Goal: Information Seeking & Learning: Learn about a topic

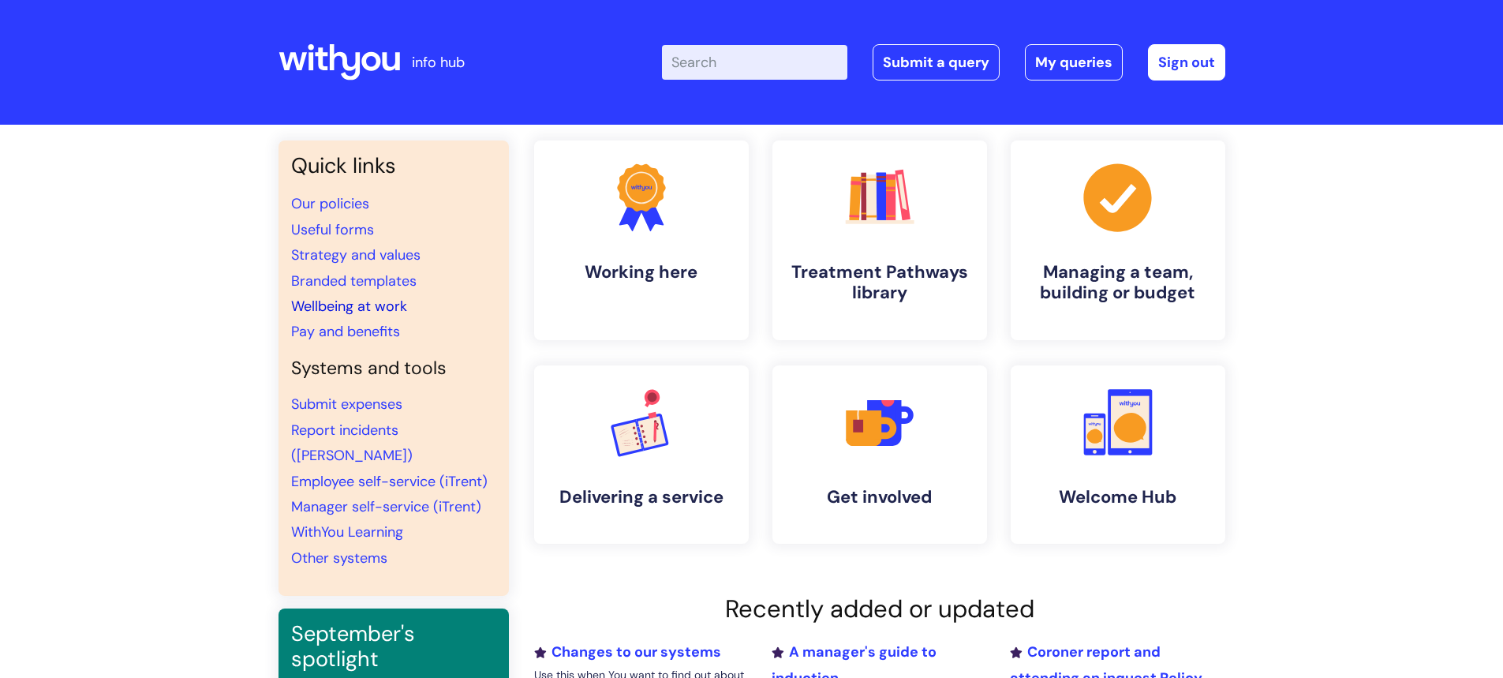
click at [391, 304] on link "Wellbeing at work" at bounding box center [349, 306] width 116 height 19
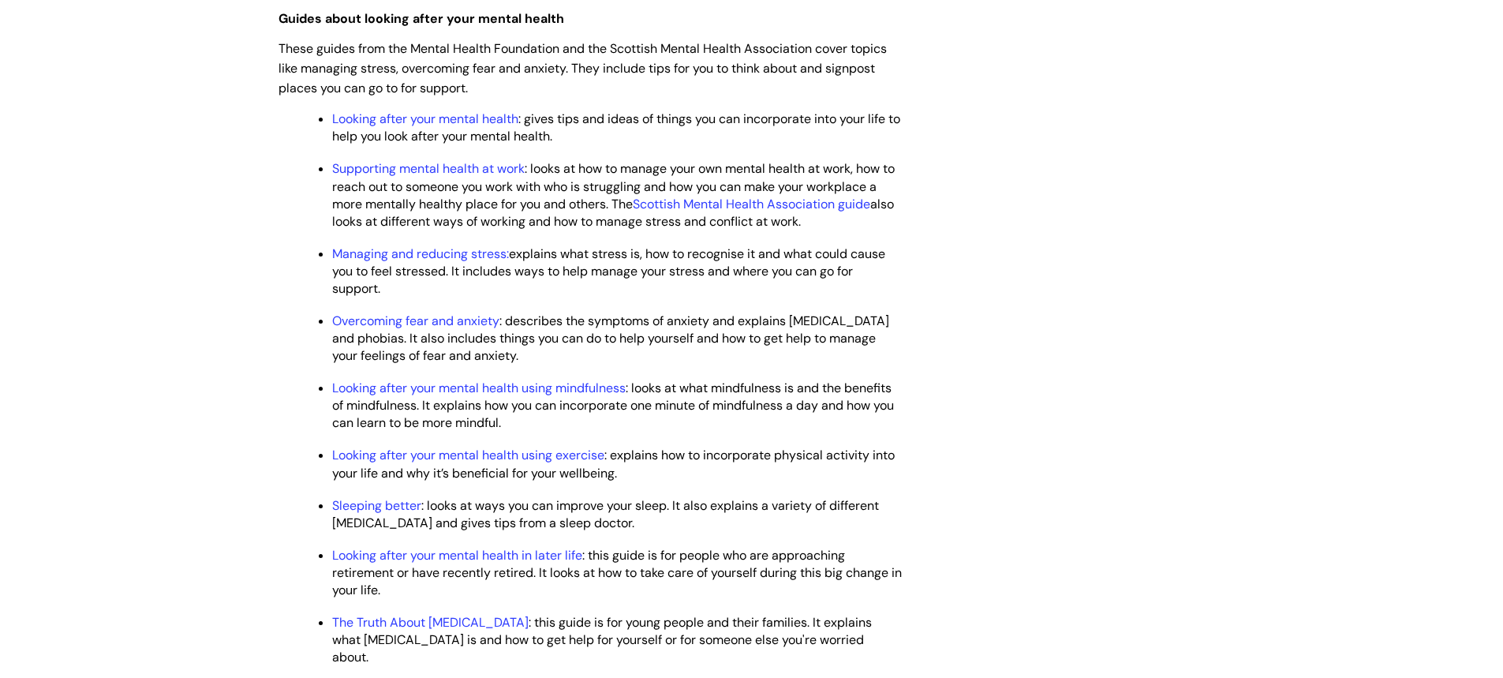
scroll to position [2368, 0]
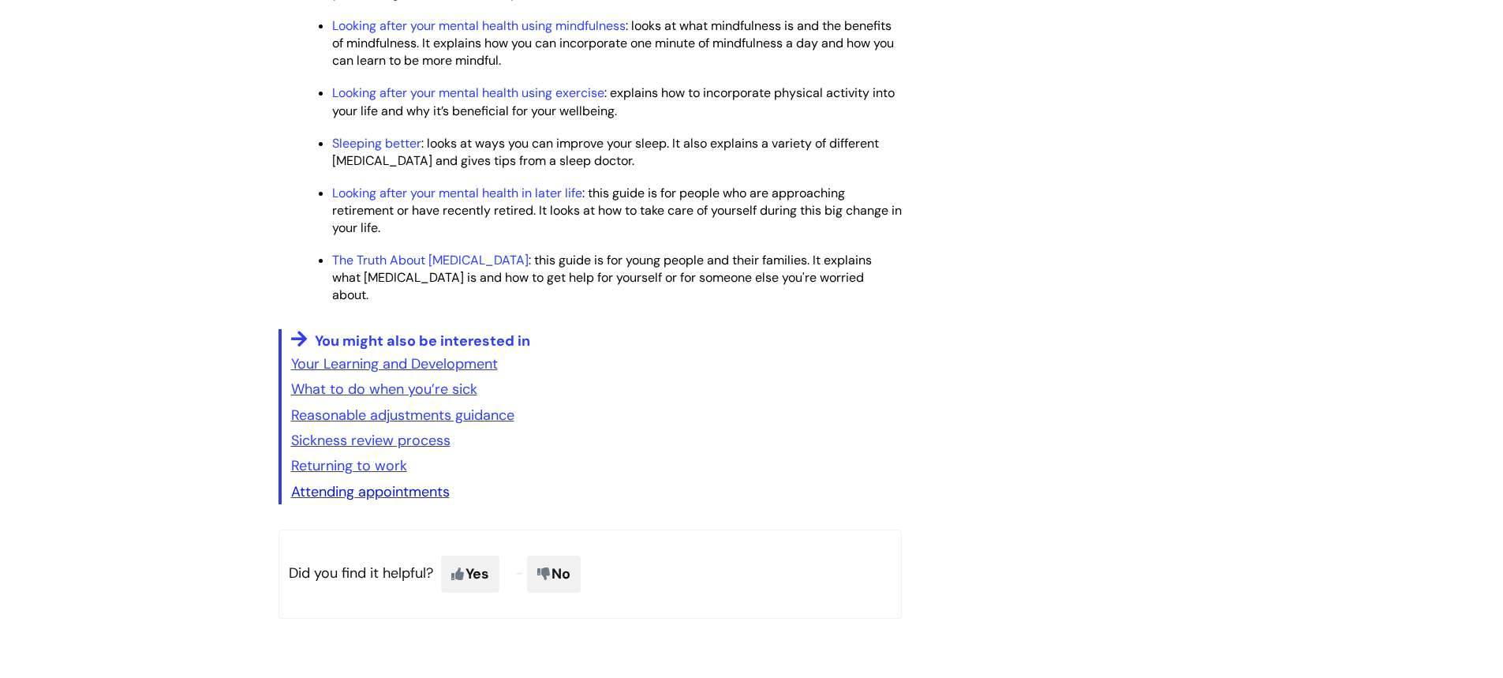
click at [341, 499] on link "Attending appointments" at bounding box center [370, 491] width 159 height 19
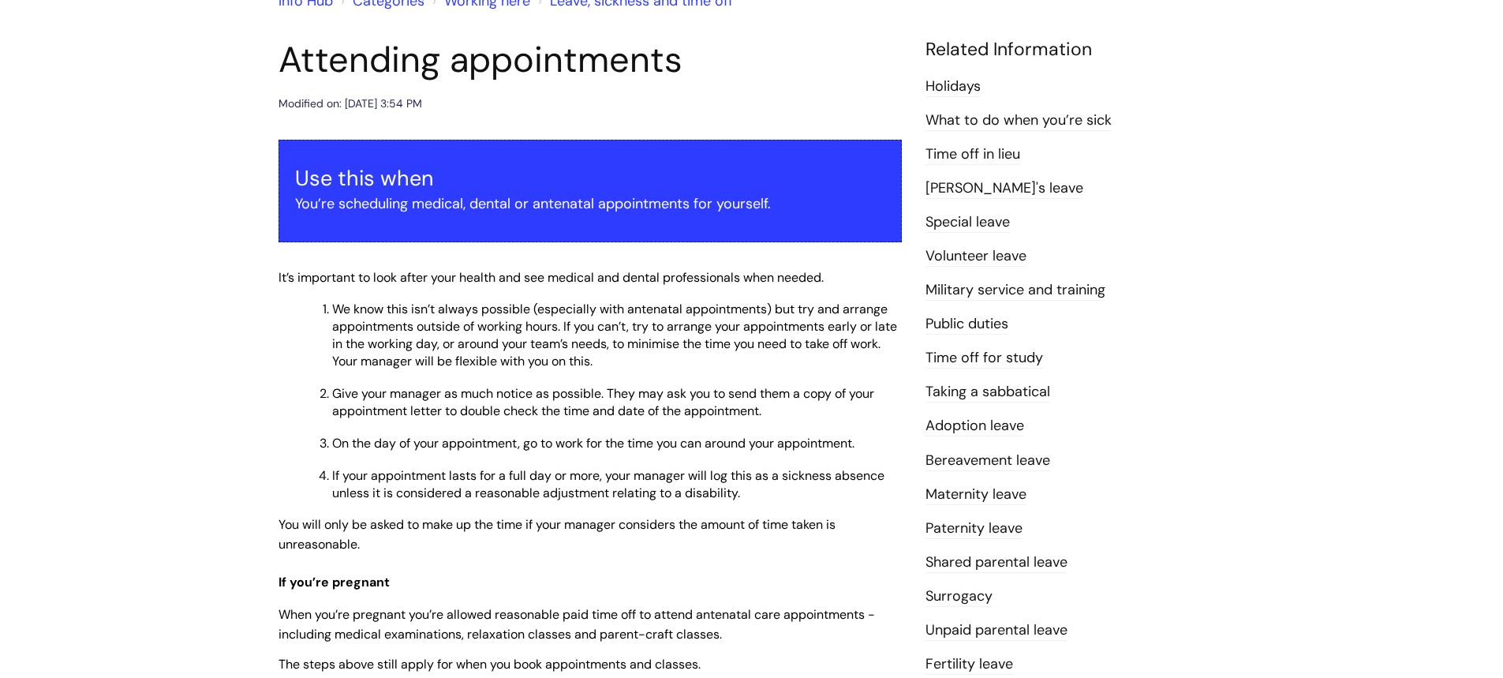
scroll to position [158, 0]
click at [1086, 128] on link "What to do when you’re sick" at bounding box center [1019, 121] width 186 height 21
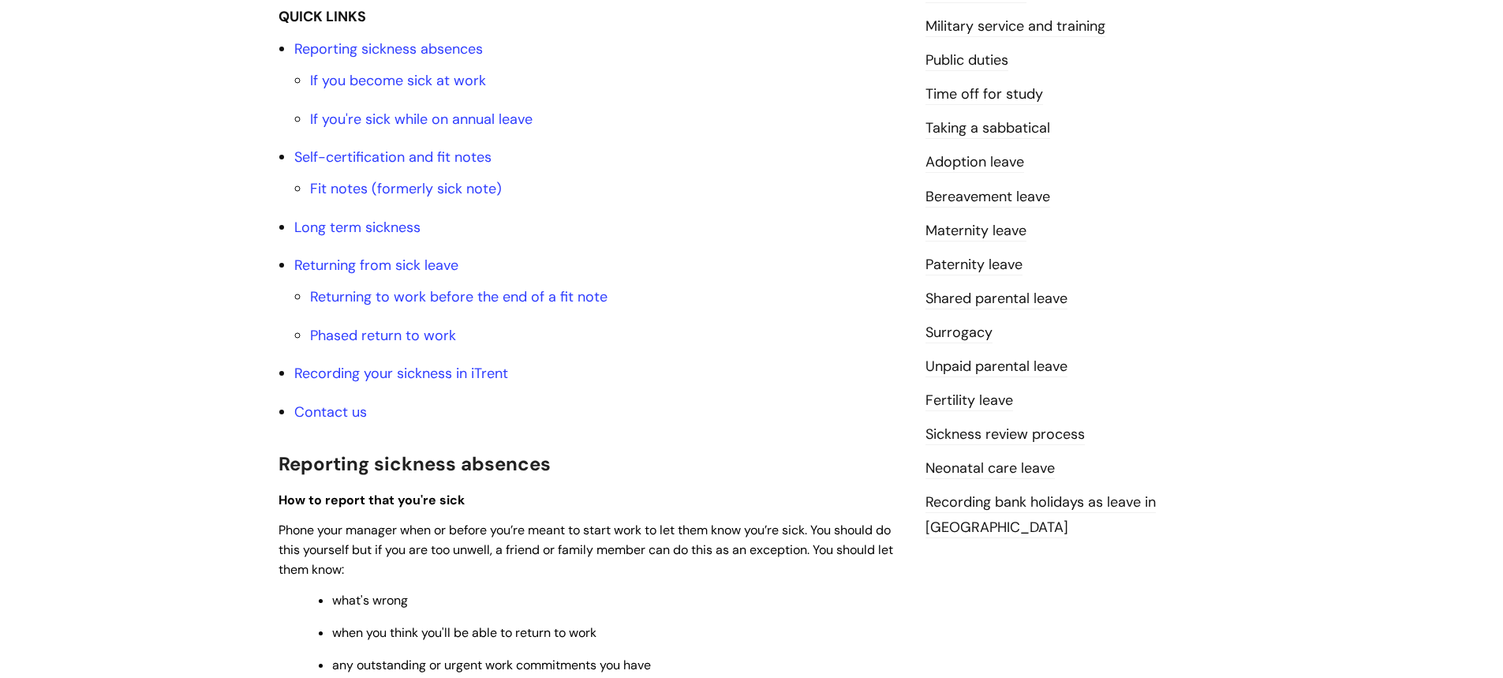
scroll to position [395, 0]
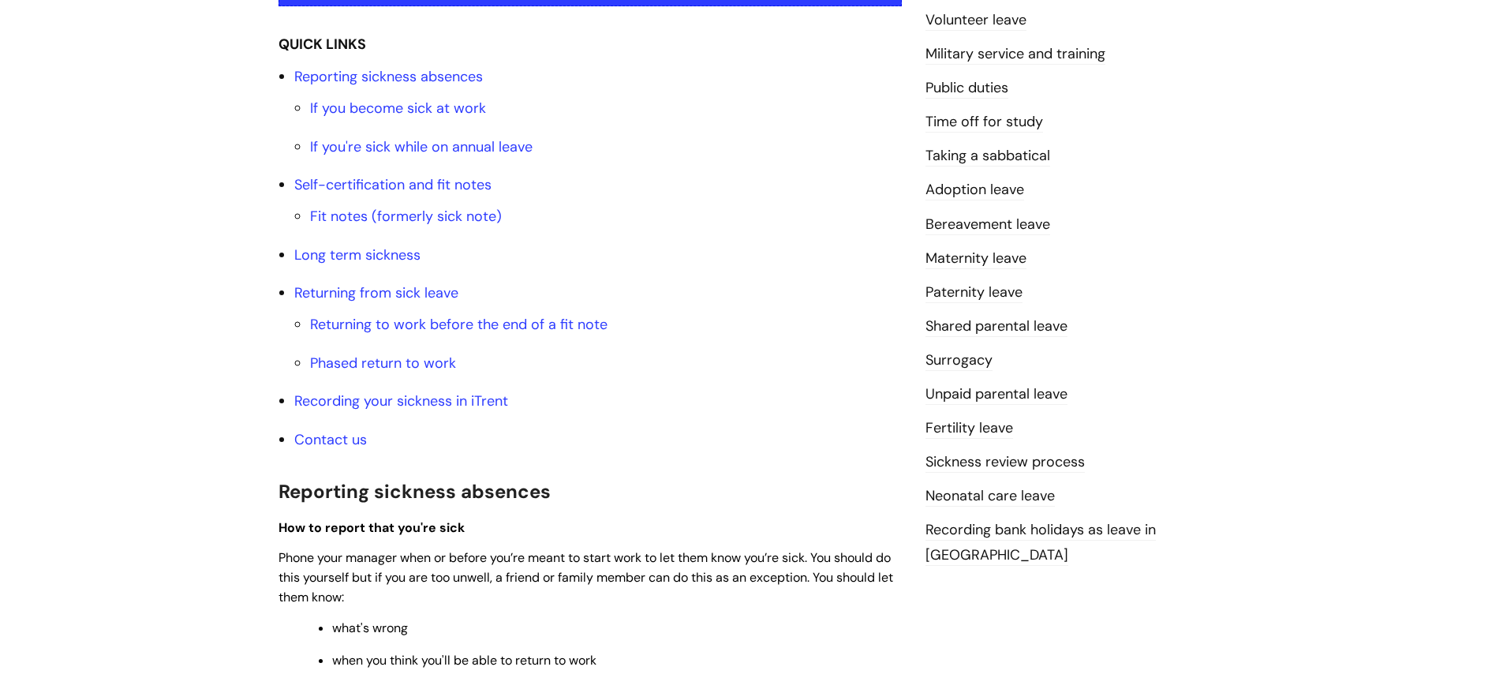
click at [994, 261] on link "Maternity leave" at bounding box center [976, 259] width 101 height 21
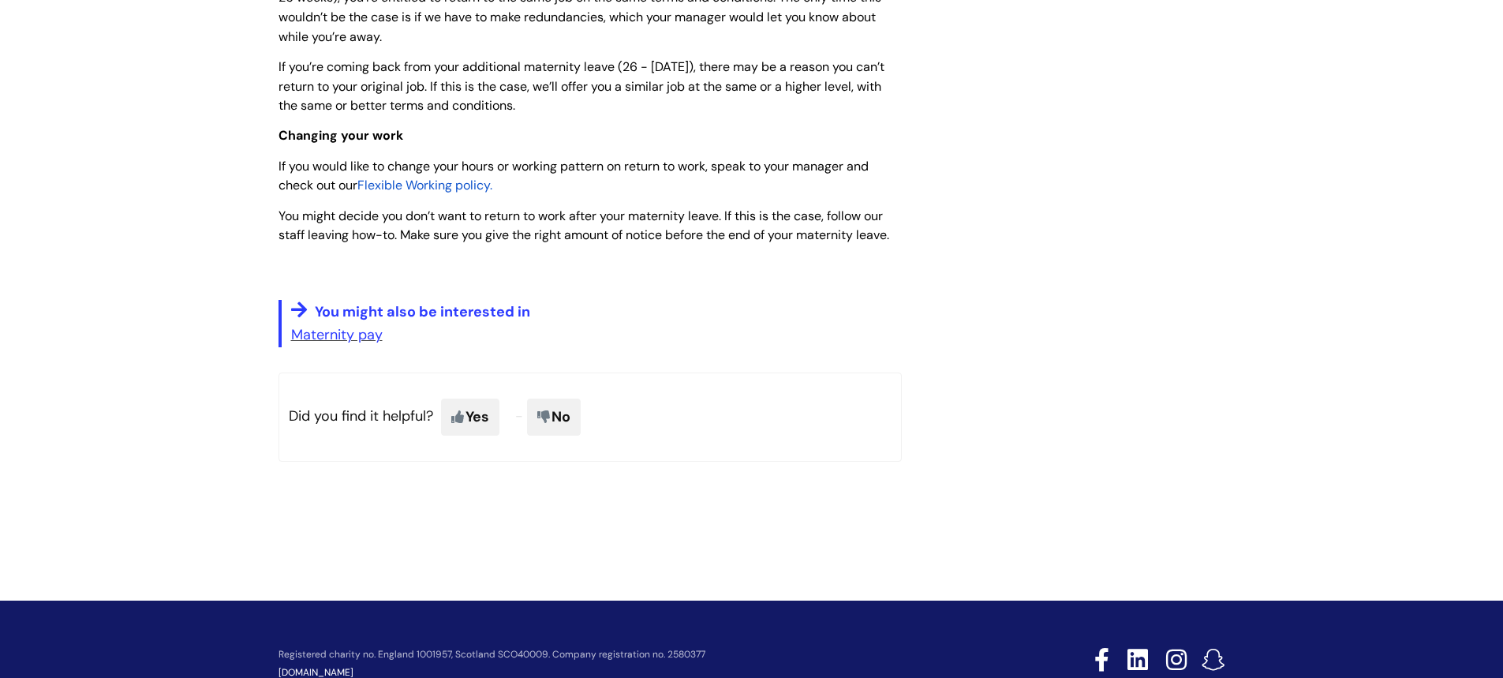
scroll to position [2298, 0]
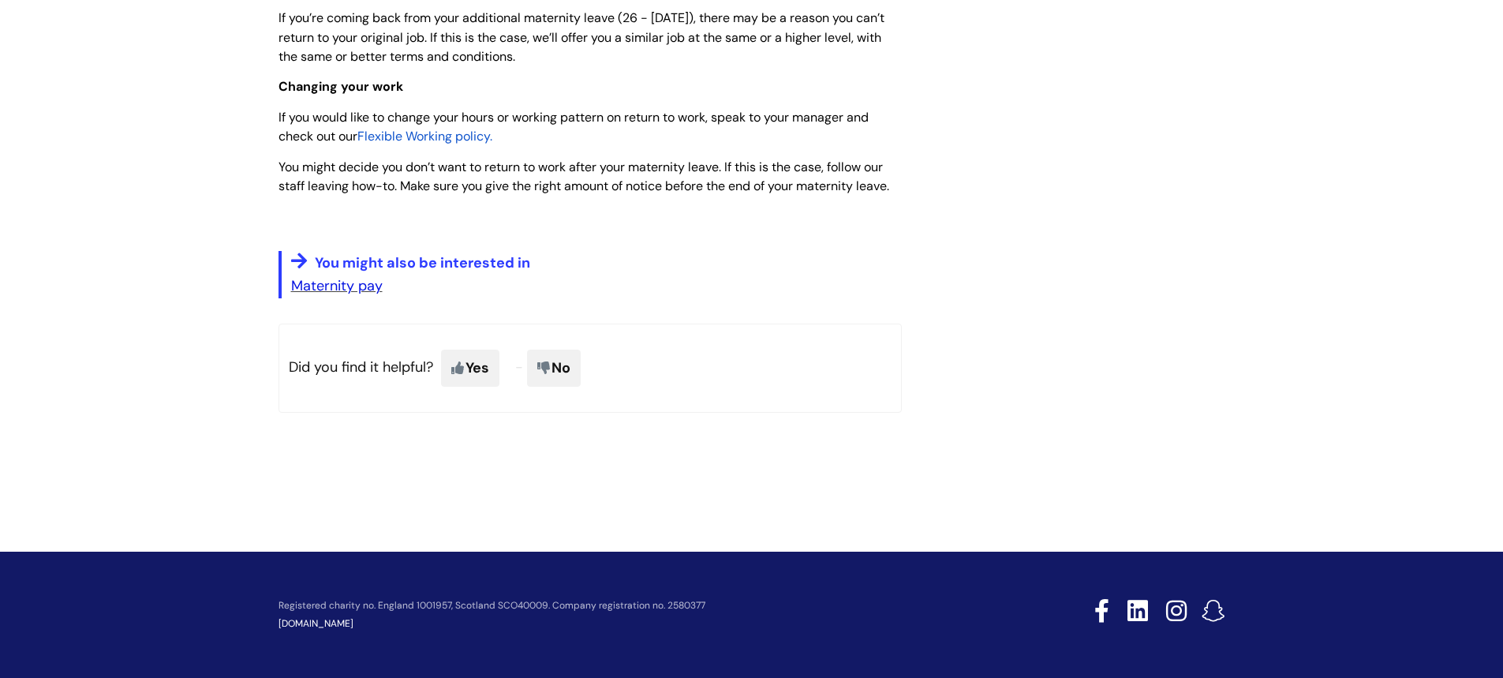
click at [313, 279] on link "Maternity pay" at bounding box center [337, 285] width 92 height 19
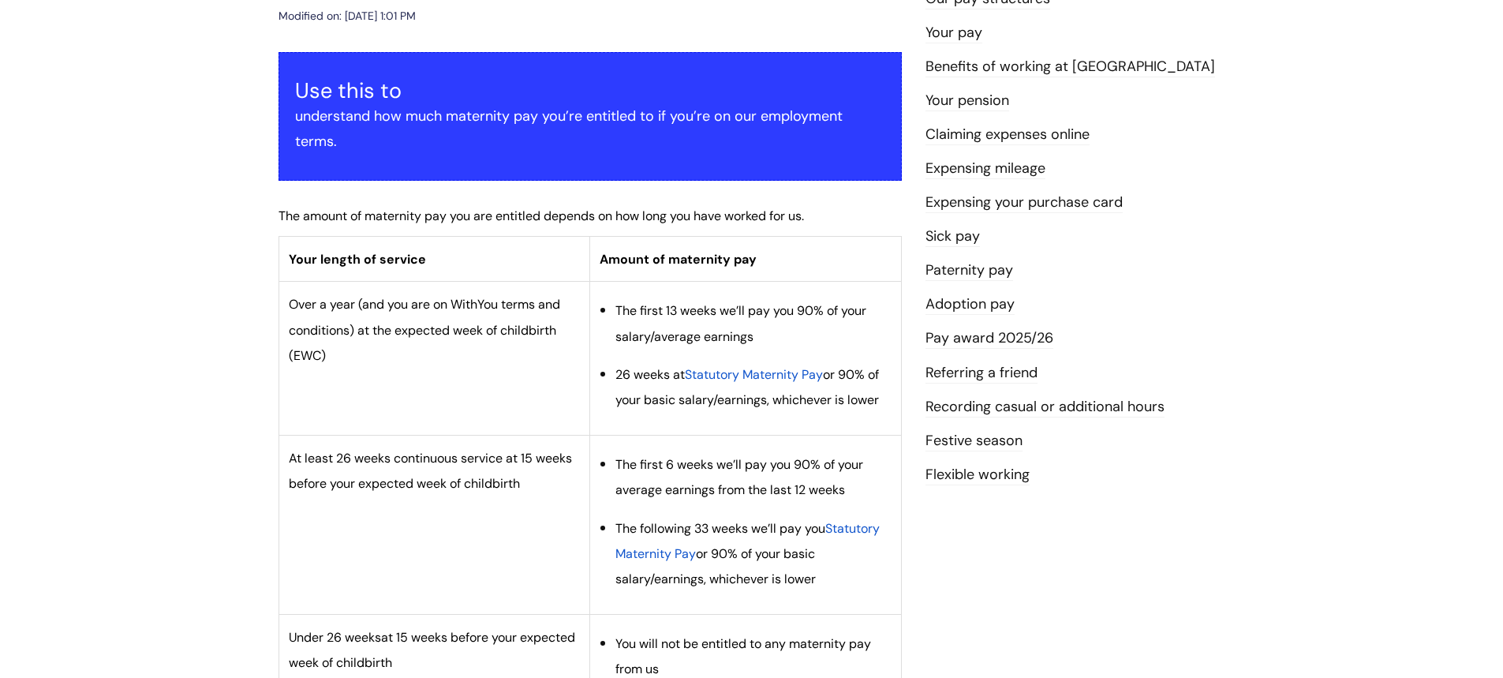
scroll to position [237, 0]
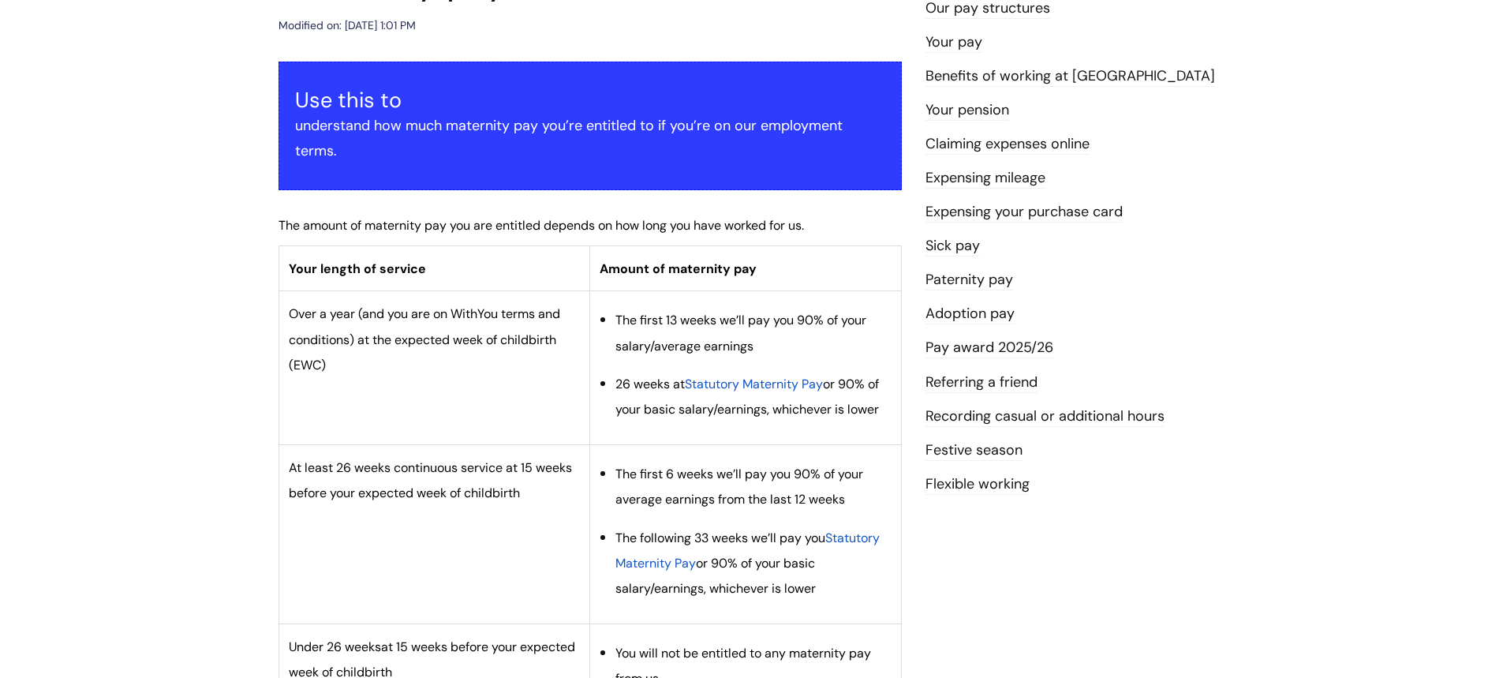
click at [969, 482] on link "Flexible working" at bounding box center [978, 484] width 104 height 21
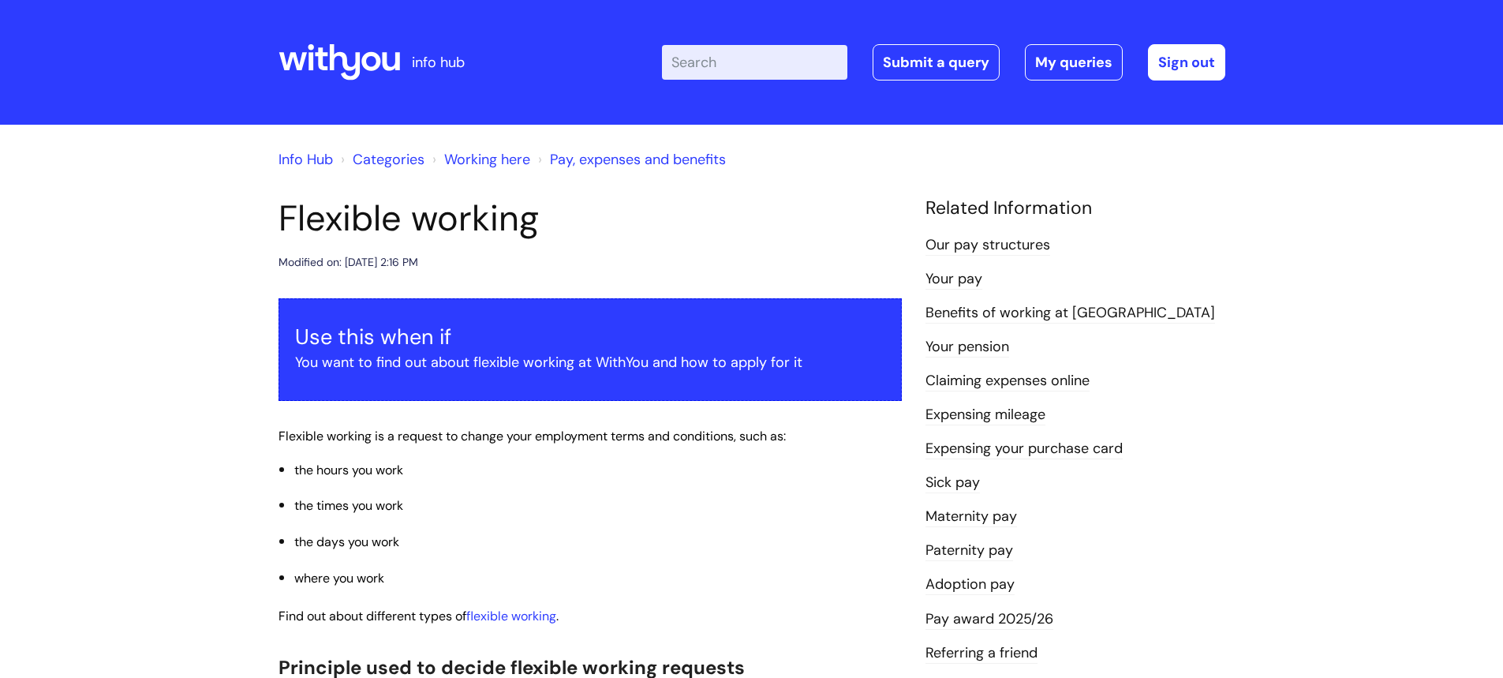
click at [1042, 249] on link "Our pay structures" at bounding box center [988, 245] width 125 height 21
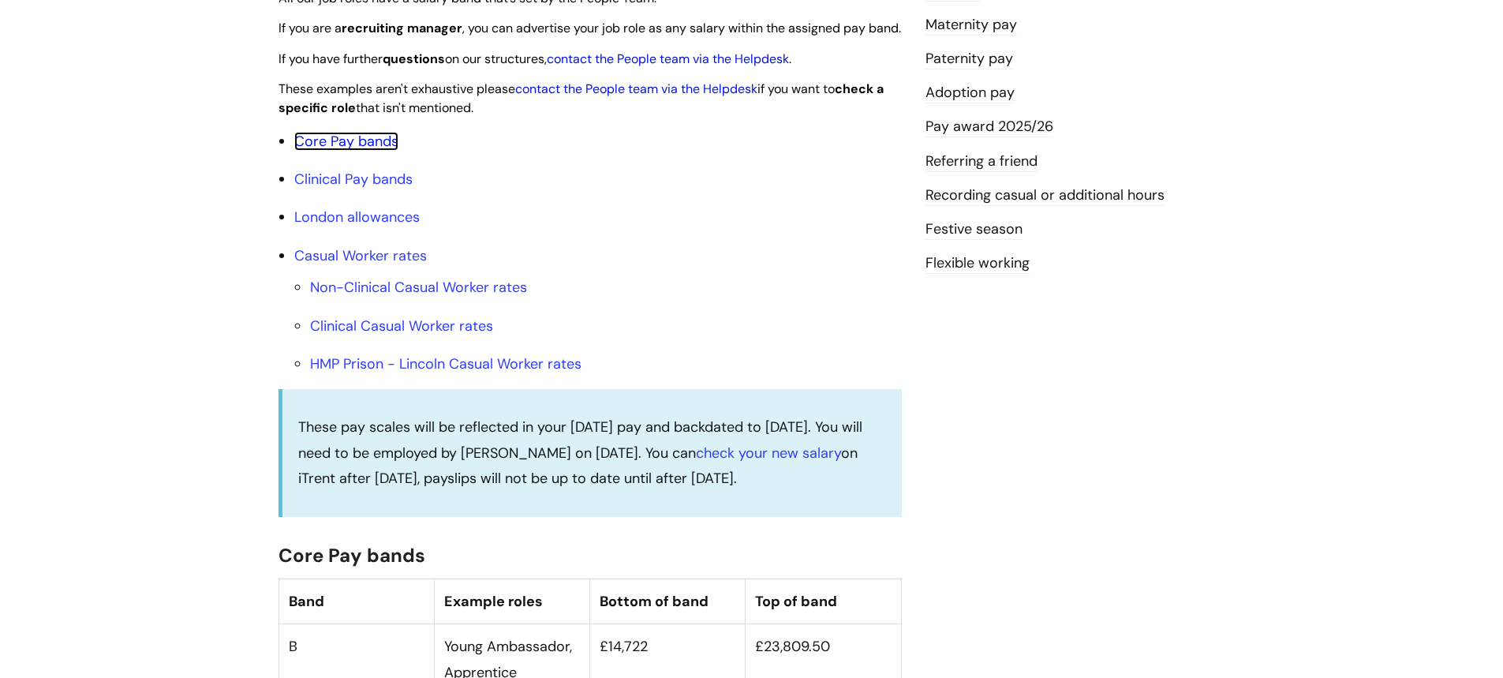
scroll to position [474, 0]
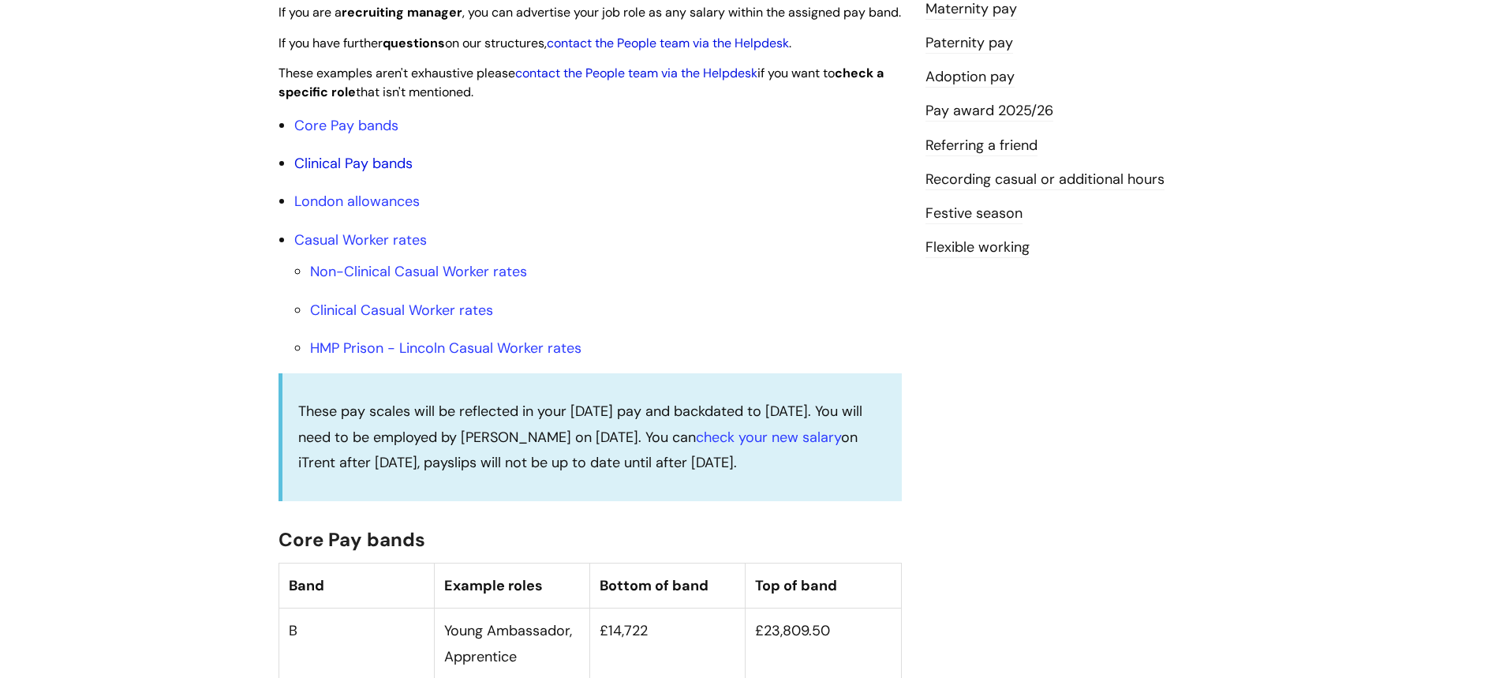
drag, startPoint x: 317, startPoint y: 184, endPoint x: 339, endPoint y: 189, distance: 22.6
click at [359, 211] on link "London allowances" at bounding box center [356, 201] width 125 height 19
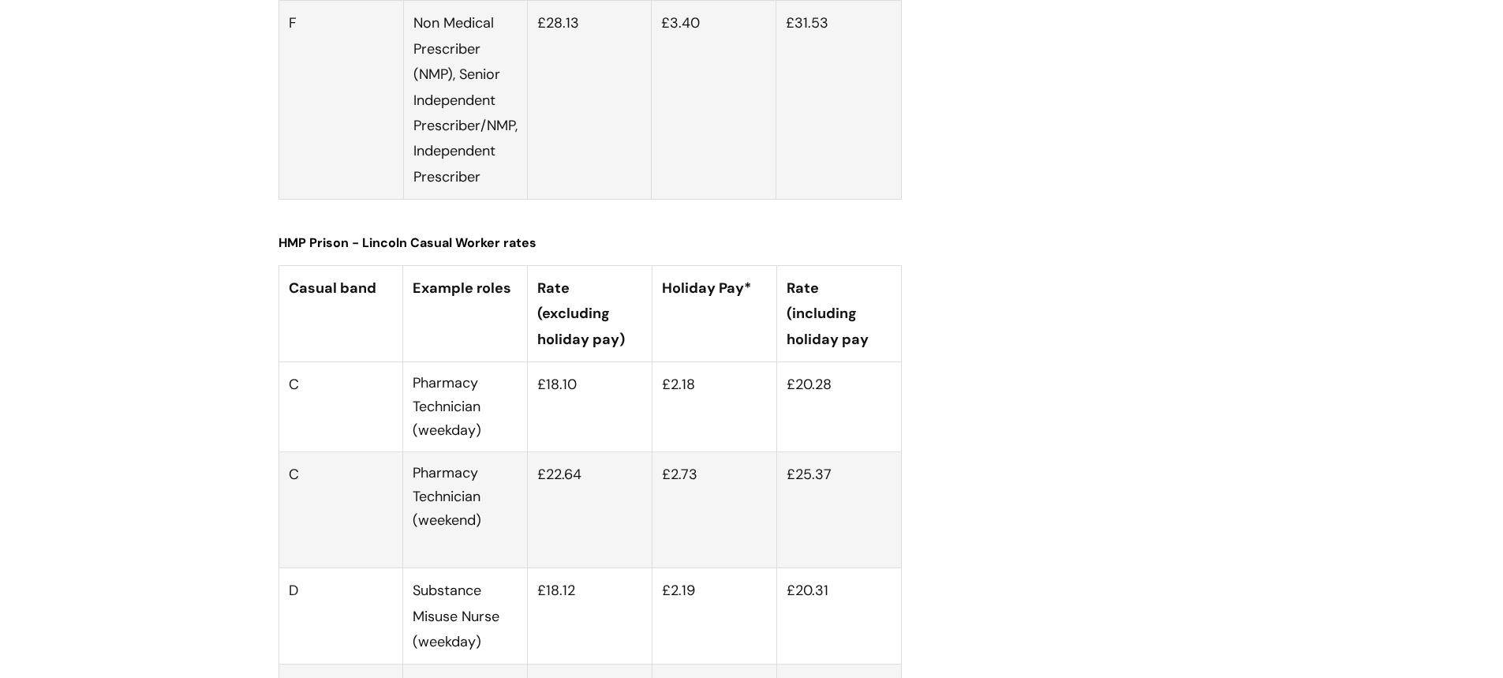
scroll to position [5761, 0]
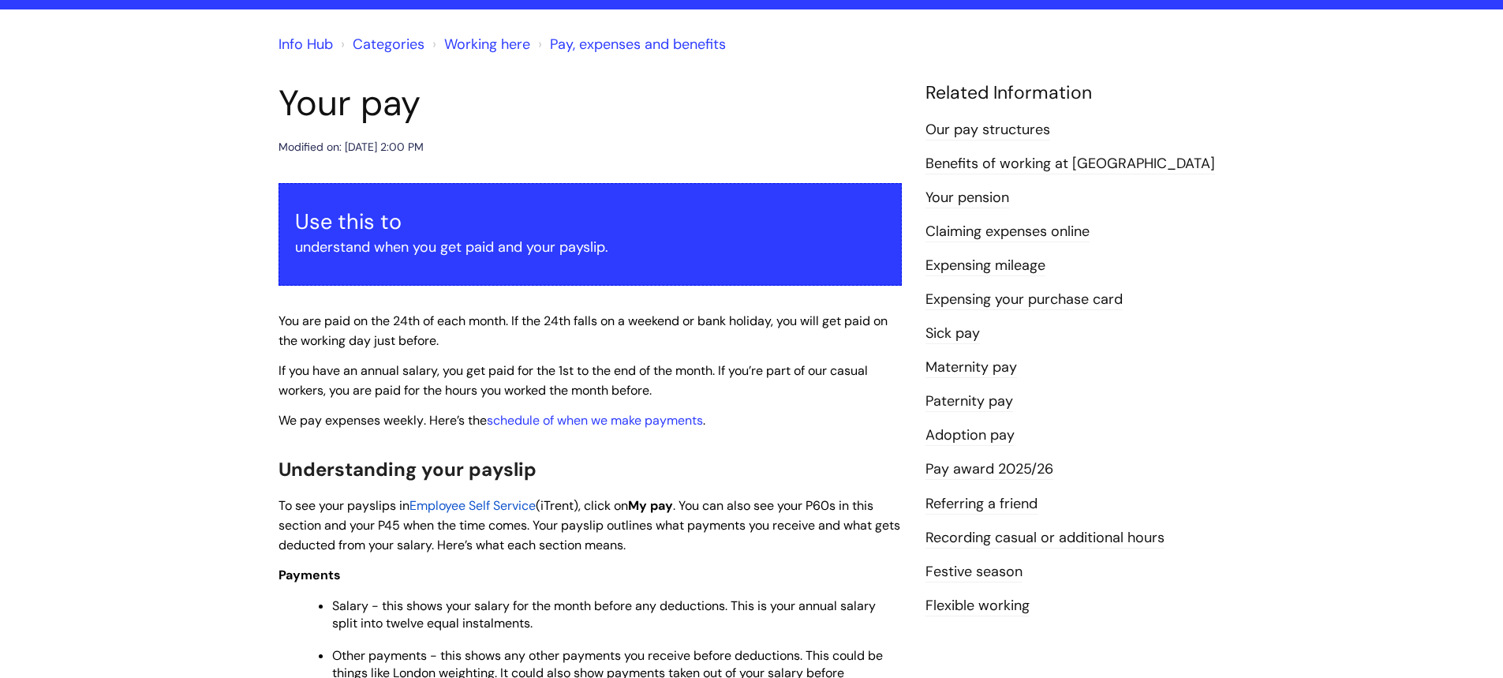
scroll to position [75, 0]
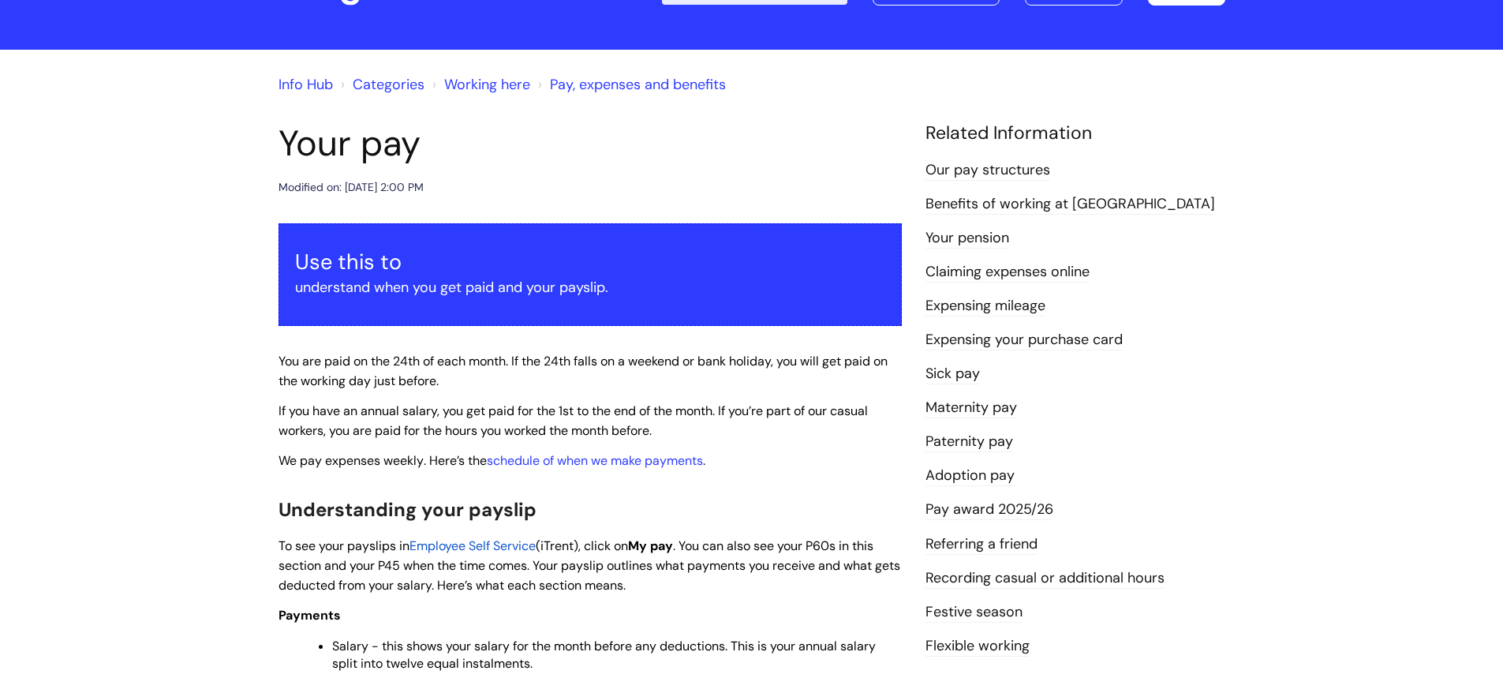
click at [1010, 177] on link "Our pay structures" at bounding box center [988, 170] width 125 height 21
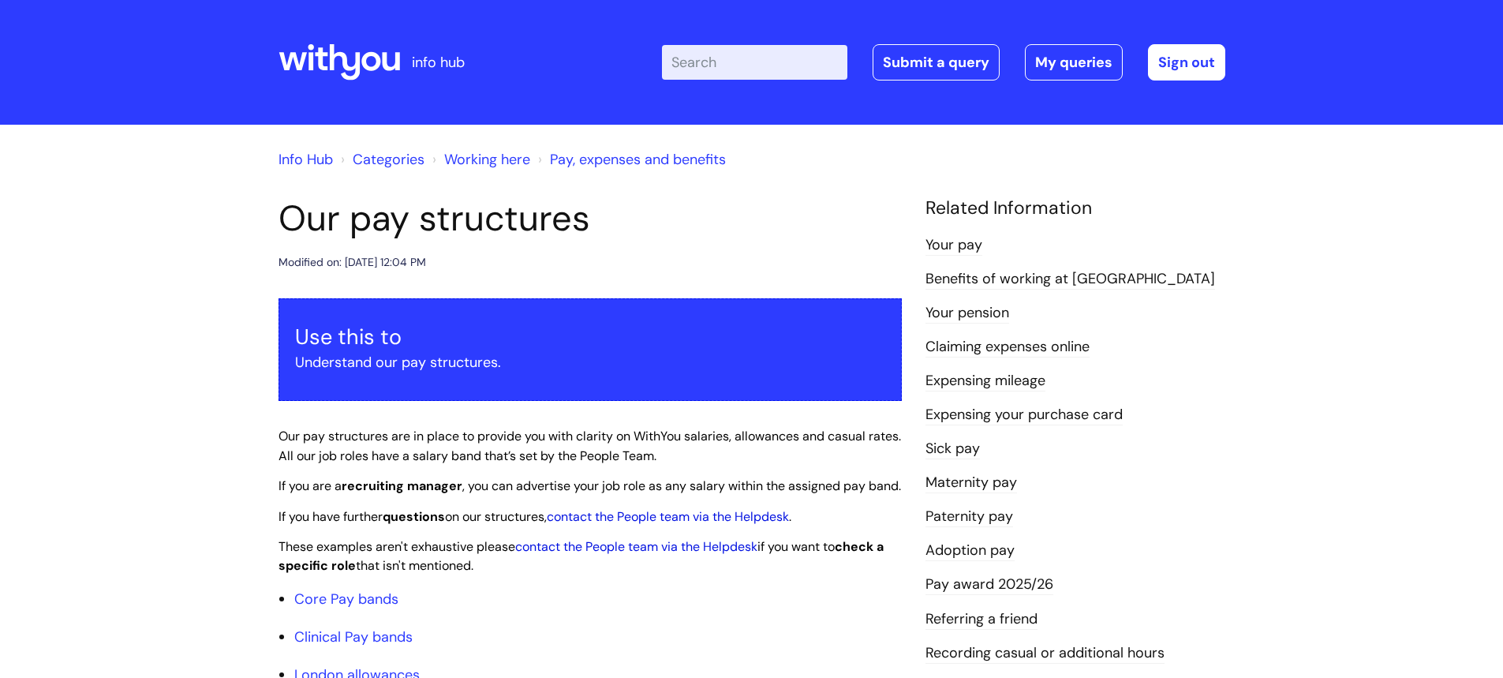
click at [1011, 281] on link "Benefits of working at [GEOGRAPHIC_DATA]" at bounding box center [1071, 279] width 290 height 21
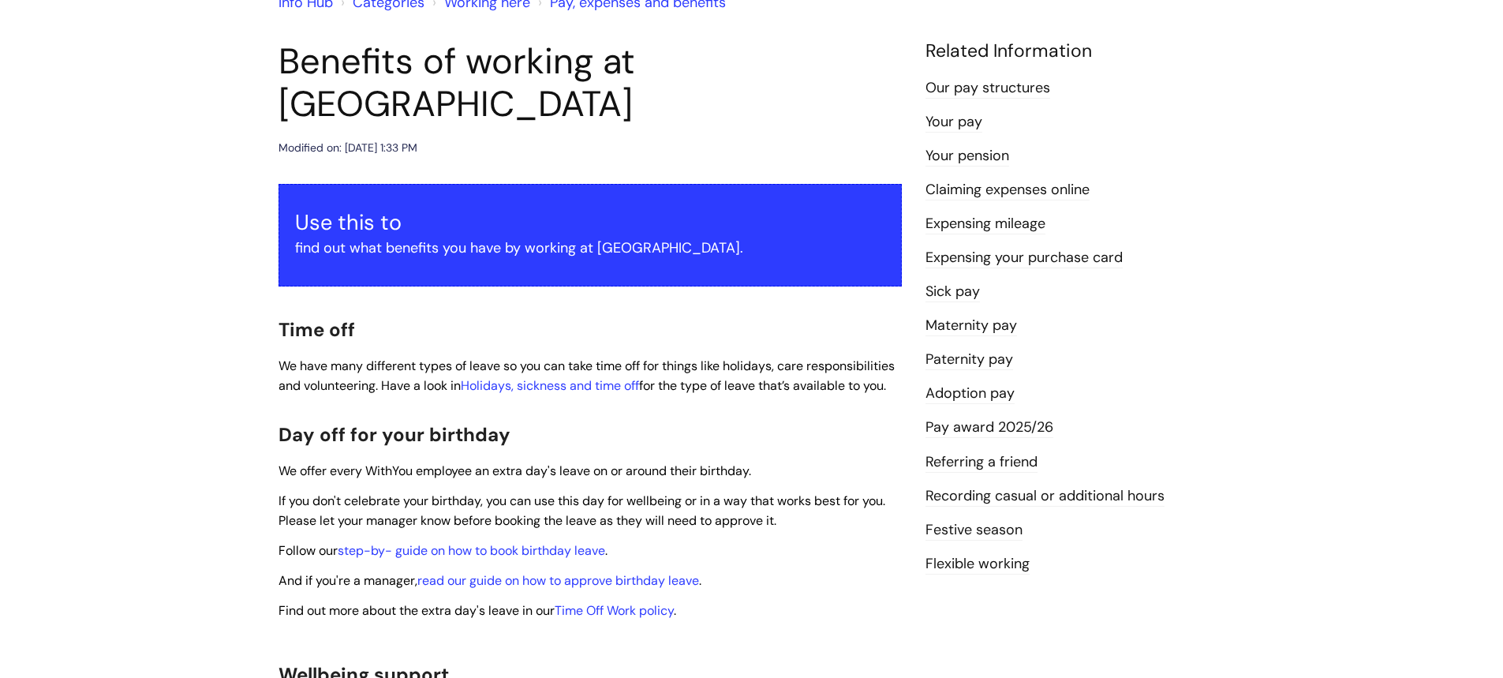
scroll to position [158, 0]
click at [952, 467] on link "Referring a friend" at bounding box center [982, 461] width 112 height 21
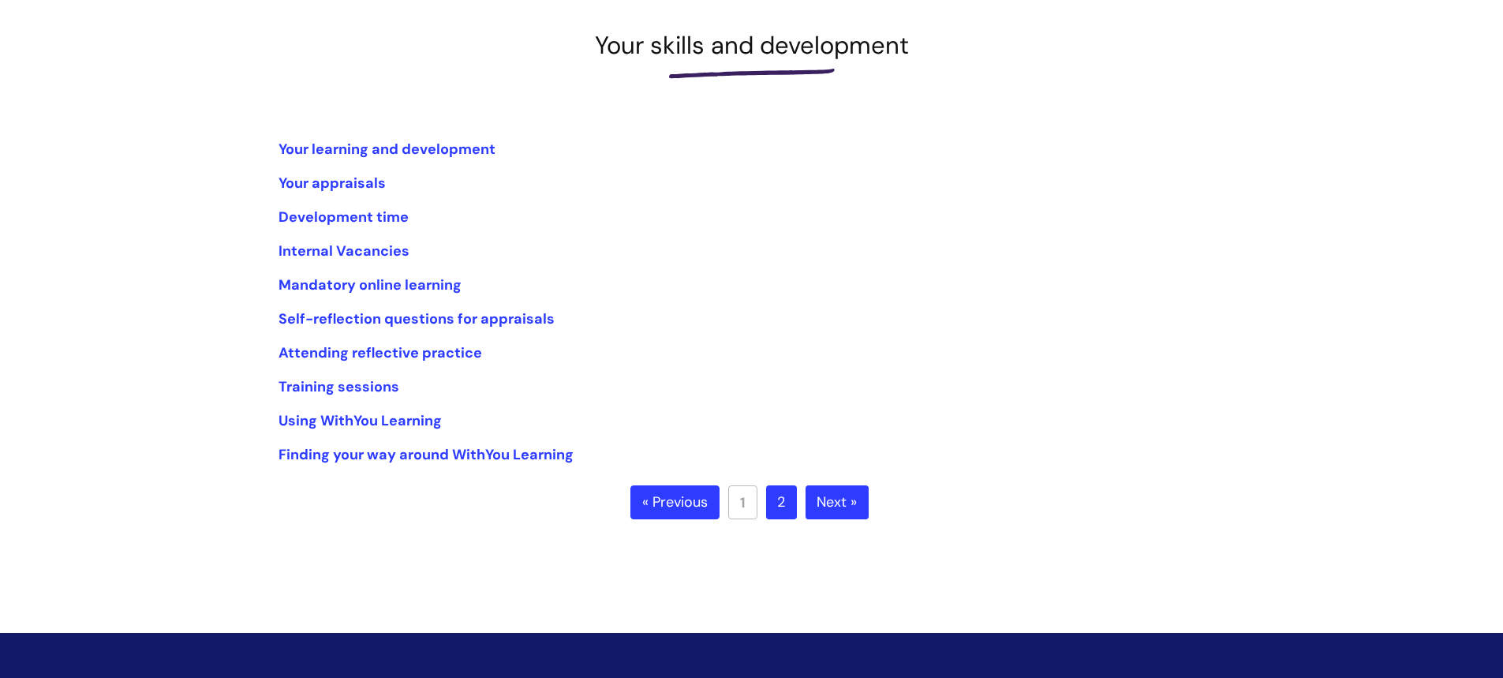
scroll to position [237, 0]
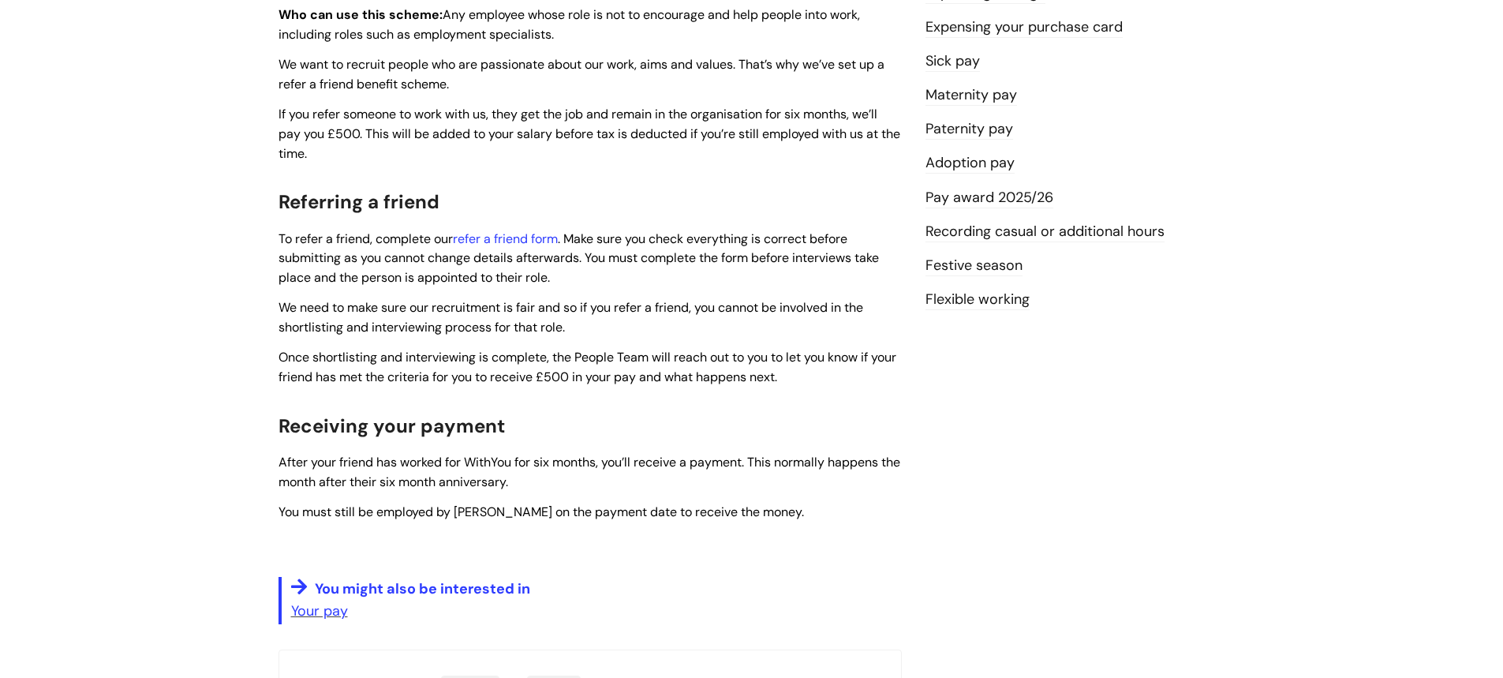
scroll to position [395, 0]
